Goal: Use online tool/utility

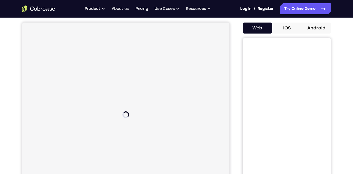
scroll to position [47, 0]
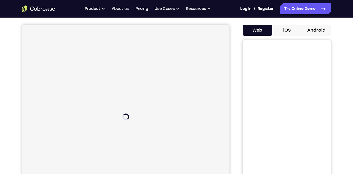
click at [317, 30] on button "Android" at bounding box center [315, 30] width 29 height 11
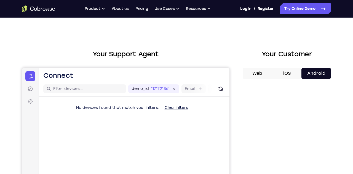
scroll to position [3, 0]
click at [289, 73] on button "iOS" at bounding box center [286, 73] width 29 height 11
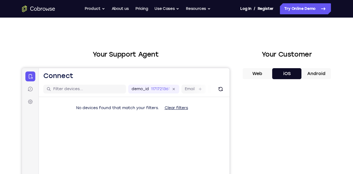
click at [313, 74] on button "Android" at bounding box center [315, 73] width 29 height 11
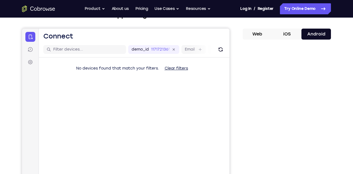
scroll to position [43, 0]
click at [285, 36] on button "iOS" at bounding box center [286, 33] width 29 height 11
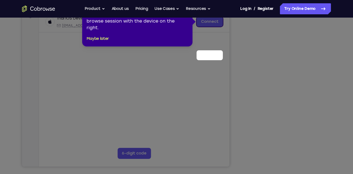
scroll to position [43, 0]
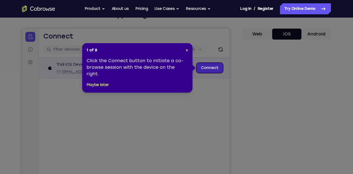
click at [212, 69] on link "Connect" at bounding box center [209, 68] width 26 height 10
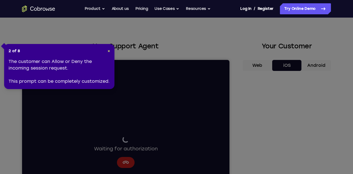
scroll to position [0, 0]
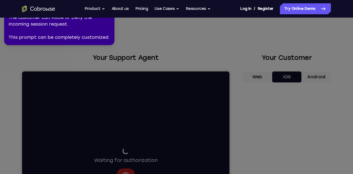
click at [291, 109] on icon at bounding box center [175, 86] width 355 height 177
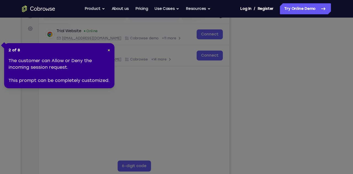
scroll to position [120, 0]
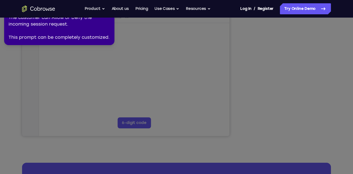
click at [285, 107] on icon at bounding box center [175, 86] width 355 height 177
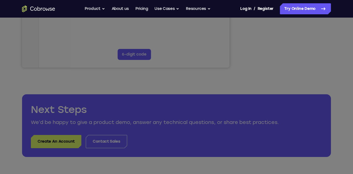
scroll to position [0, 0]
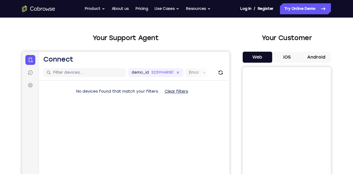
scroll to position [20, 0]
click at [285, 56] on button "iOS" at bounding box center [286, 57] width 29 height 11
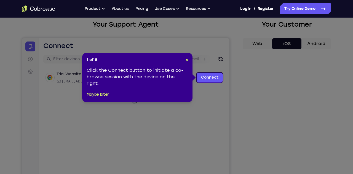
scroll to position [33, 0]
click at [186, 60] on span "×" at bounding box center [186, 60] width 2 height 5
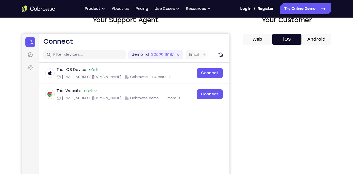
scroll to position [37, 0]
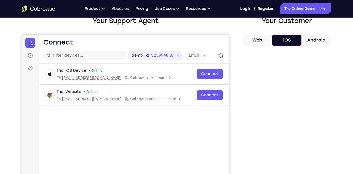
click at [314, 39] on button "Android" at bounding box center [315, 40] width 29 height 11
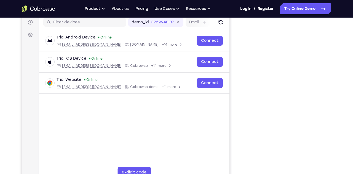
scroll to position [69, 0]
